Goal: Entertainment & Leisure: Browse casually

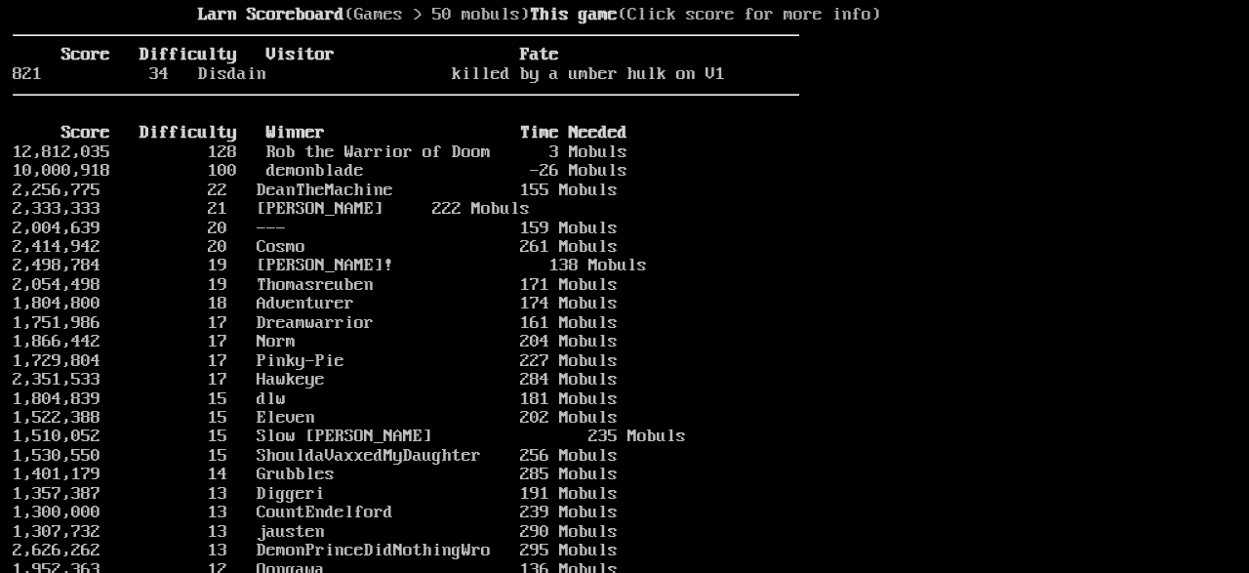
click at [733, 142] on larn "Larn Scoreboard (Games > 50 mobuls) This game (Click score for more info) Score…" at bounding box center [406, 275] width 787 height 539
